Goal: Task Accomplishment & Management: Manage account settings

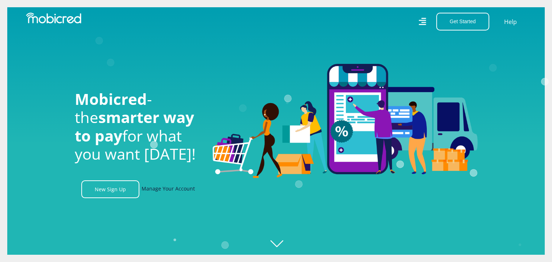
click at [169, 189] on link "Manage Your Account" at bounding box center [168, 190] width 53 height 18
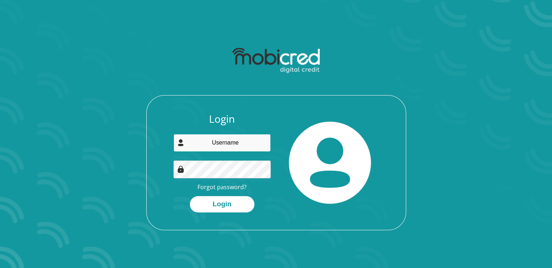
click at [205, 143] on input "email" at bounding box center [222, 143] width 97 height 18
type input "zahir7@gmail.com"
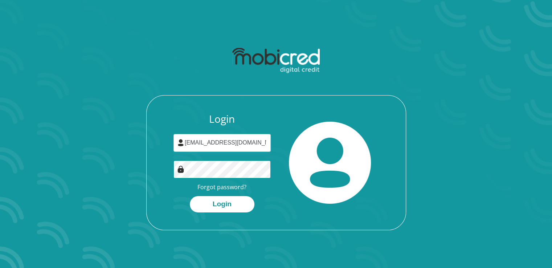
click at [190, 196] on button "Login" at bounding box center [222, 204] width 65 height 16
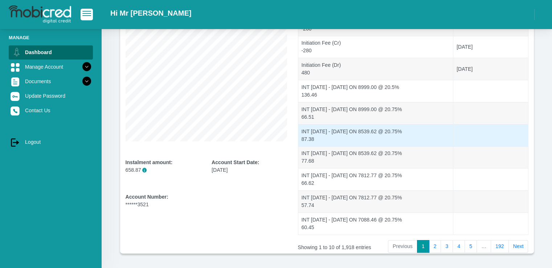
scroll to position [140, 0]
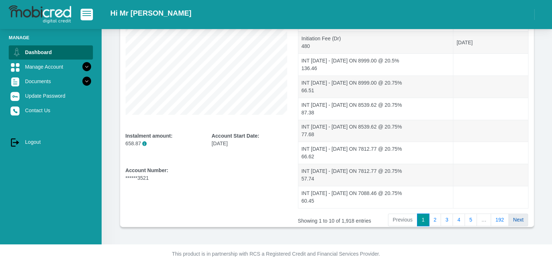
click at [521, 218] on link "Next" at bounding box center [519, 220] width 20 height 13
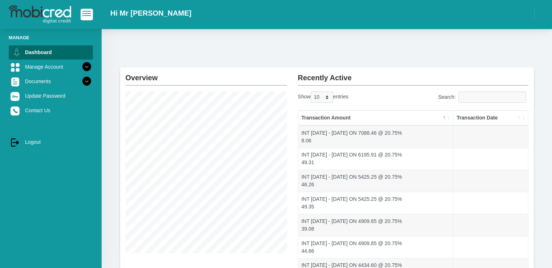
scroll to position [0, 0]
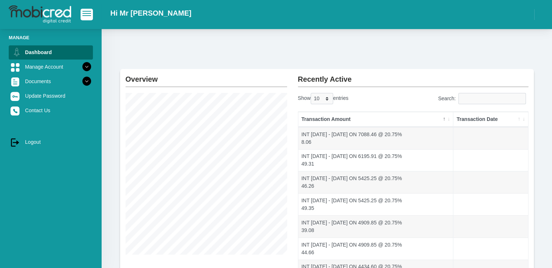
click at [493, 122] on th "Transaction Date" at bounding box center [491, 119] width 74 height 15
click at [499, 119] on th "Transaction Date" at bounding box center [491, 119] width 74 height 15
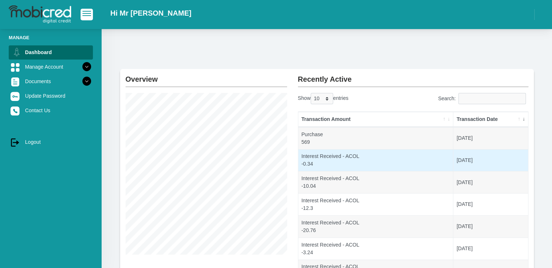
scroll to position [36, 0]
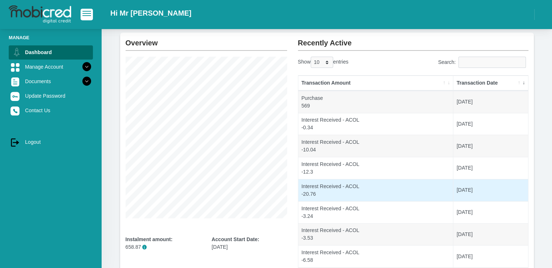
click at [514, 193] on td "[DATE]" at bounding box center [491, 190] width 74 height 22
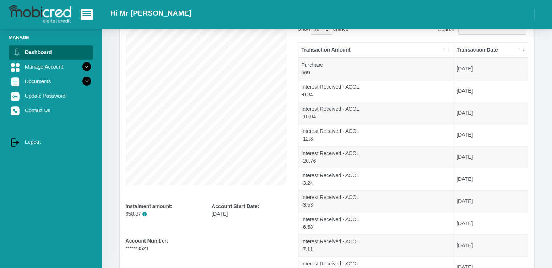
scroll to position [109, 0]
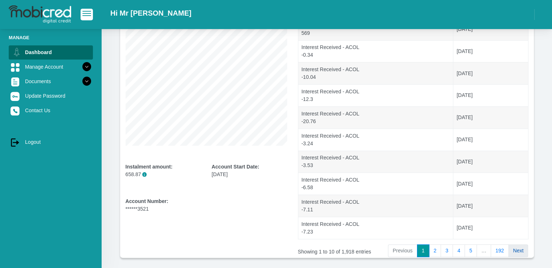
click at [512, 248] on link "Next" at bounding box center [519, 250] width 20 height 13
click at [517, 249] on link "Next" at bounding box center [519, 250] width 20 height 13
click at [522, 249] on link "Next" at bounding box center [519, 250] width 20 height 13
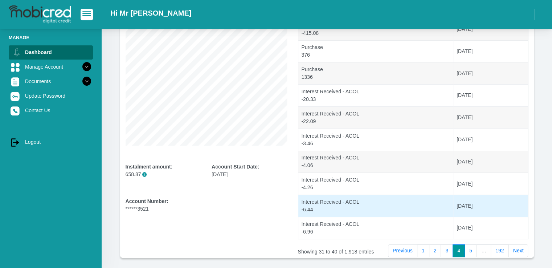
scroll to position [140, 0]
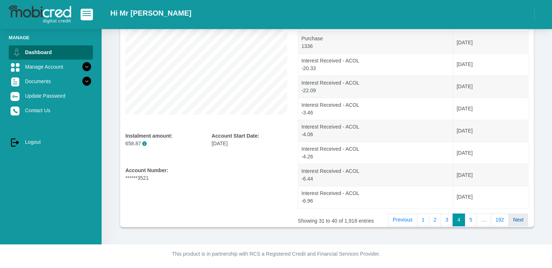
click at [517, 219] on link "Next" at bounding box center [519, 220] width 20 height 13
click at [516, 220] on link "Next" at bounding box center [519, 220] width 20 height 13
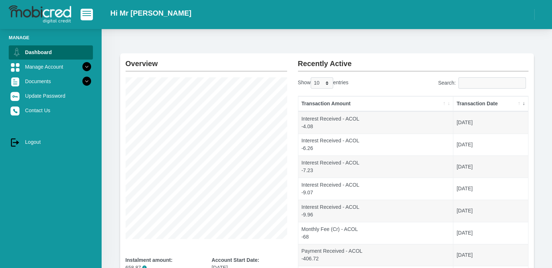
scroll to position [0, 0]
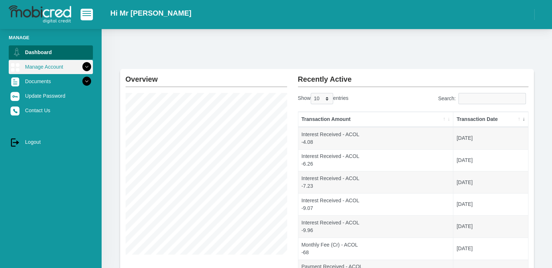
click at [85, 62] on icon at bounding box center [87, 67] width 12 height 12
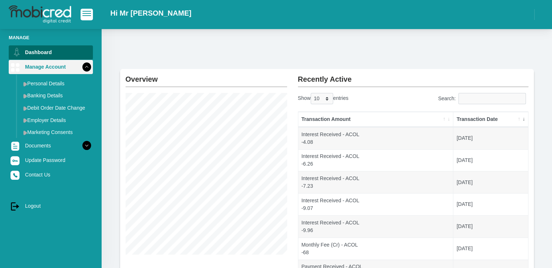
click at [81, 68] on icon at bounding box center [87, 67] width 12 height 12
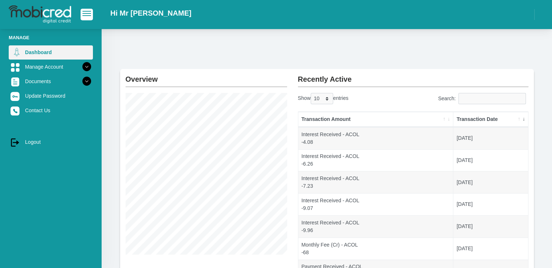
click at [65, 50] on link "Dashboard" at bounding box center [51, 52] width 84 height 14
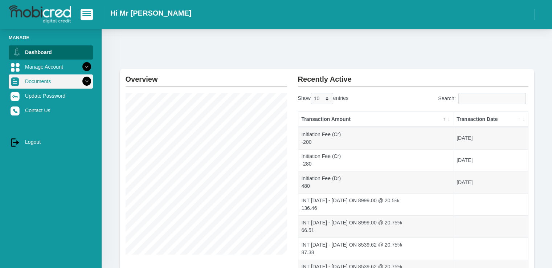
click at [81, 80] on icon at bounding box center [87, 81] width 12 height 12
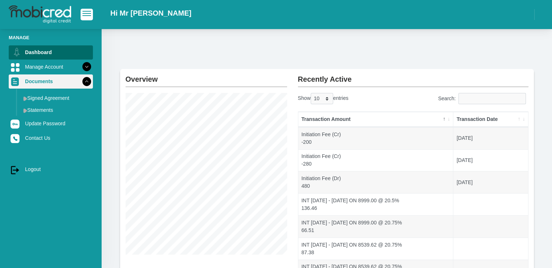
click at [83, 80] on icon at bounding box center [87, 81] width 12 height 12
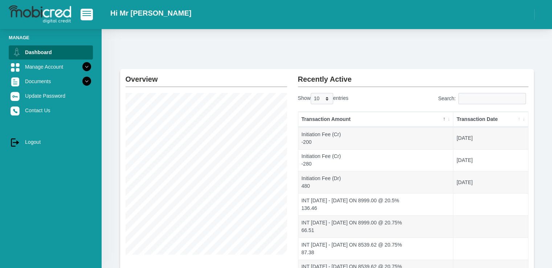
click at [489, 118] on th "Transaction Date" at bounding box center [491, 119] width 74 height 15
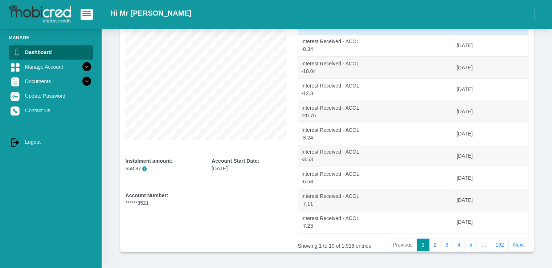
scroll to position [140, 0]
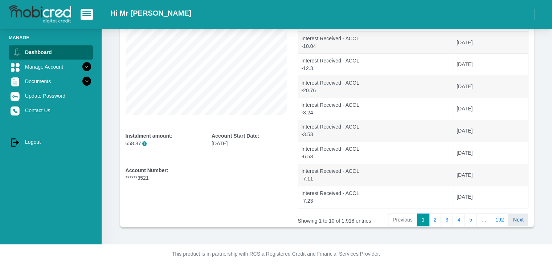
click at [522, 217] on link "Next" at bounding box center [519, 220] width 20 height 13
click at [525, 222] on link "Next" at bounding box center [519, 220] width 20 height 13
click at [524, 218] on link "Next" at bounding box center [519, 220] width 20 height 13
click at [521, 222] on link "Next" at bounding box center [519, 220] width 20 height 13
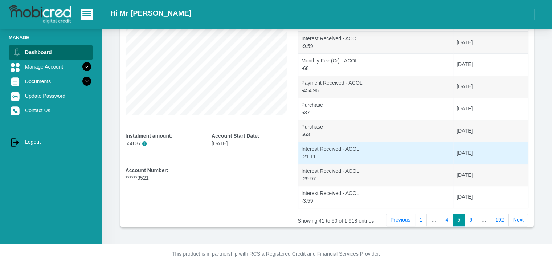
click at [520, 215] on link "Next" at bounding box center [519, 220] width 20 height 13
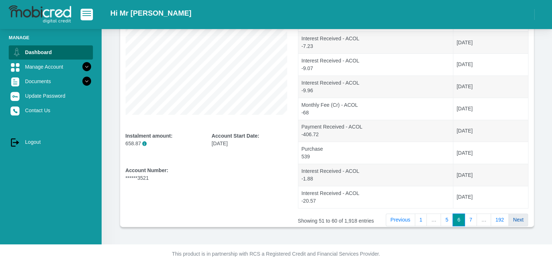
click at [514, 217] on link "Next" at bounding box center [519, 220] width 20 height 13
click at [522, 217] on link "Next" at bounding box center [519, 220] width 20 height 13
